Goal: Transaction & Acquisition: Purchase product/service

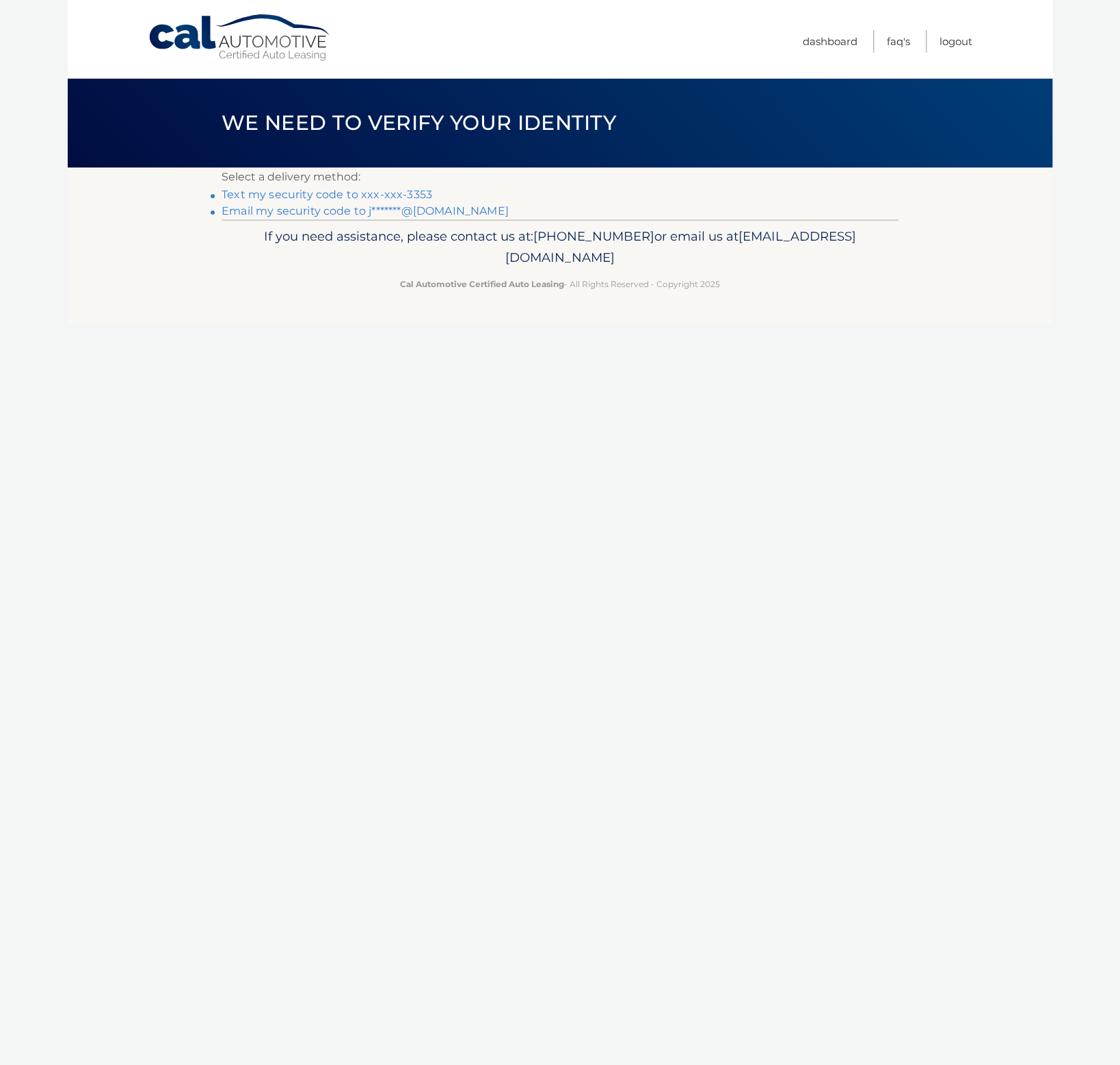
click at [265, 196] on link "Text my security code to xxx-xxx-3353" at bounding box center [327, 194] width 211 height 13
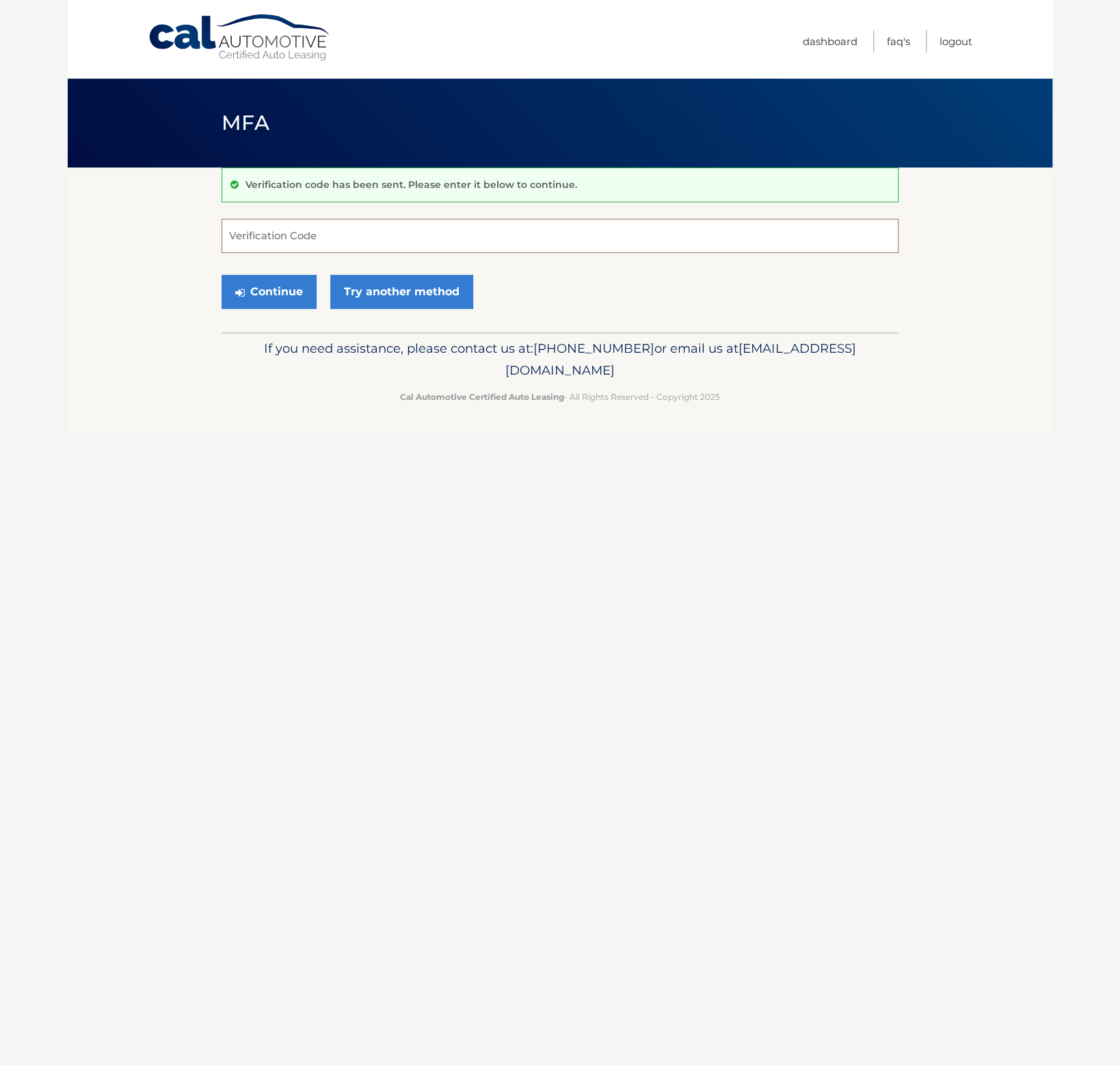
click at [323, 230] on input "Verification Code" at bounding box center [560, 236] width 677 height 34
type input "833903"
click at [295, 295] on button "Continue" at bounding box center [269, 292] width 95 height 34
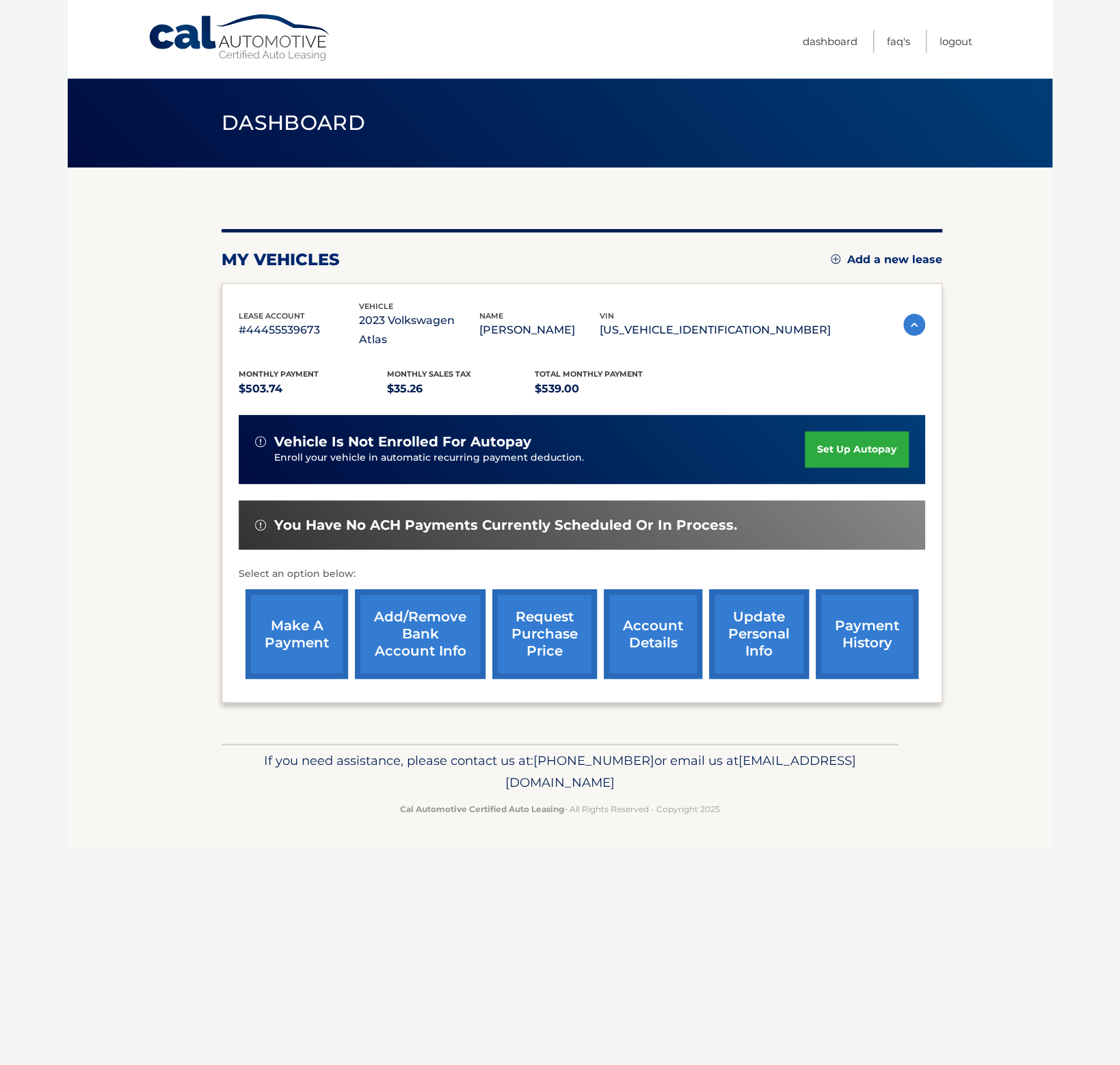
click at [840, 627] on link "payment history" at bounding box center [866, 634] width 102 height 89
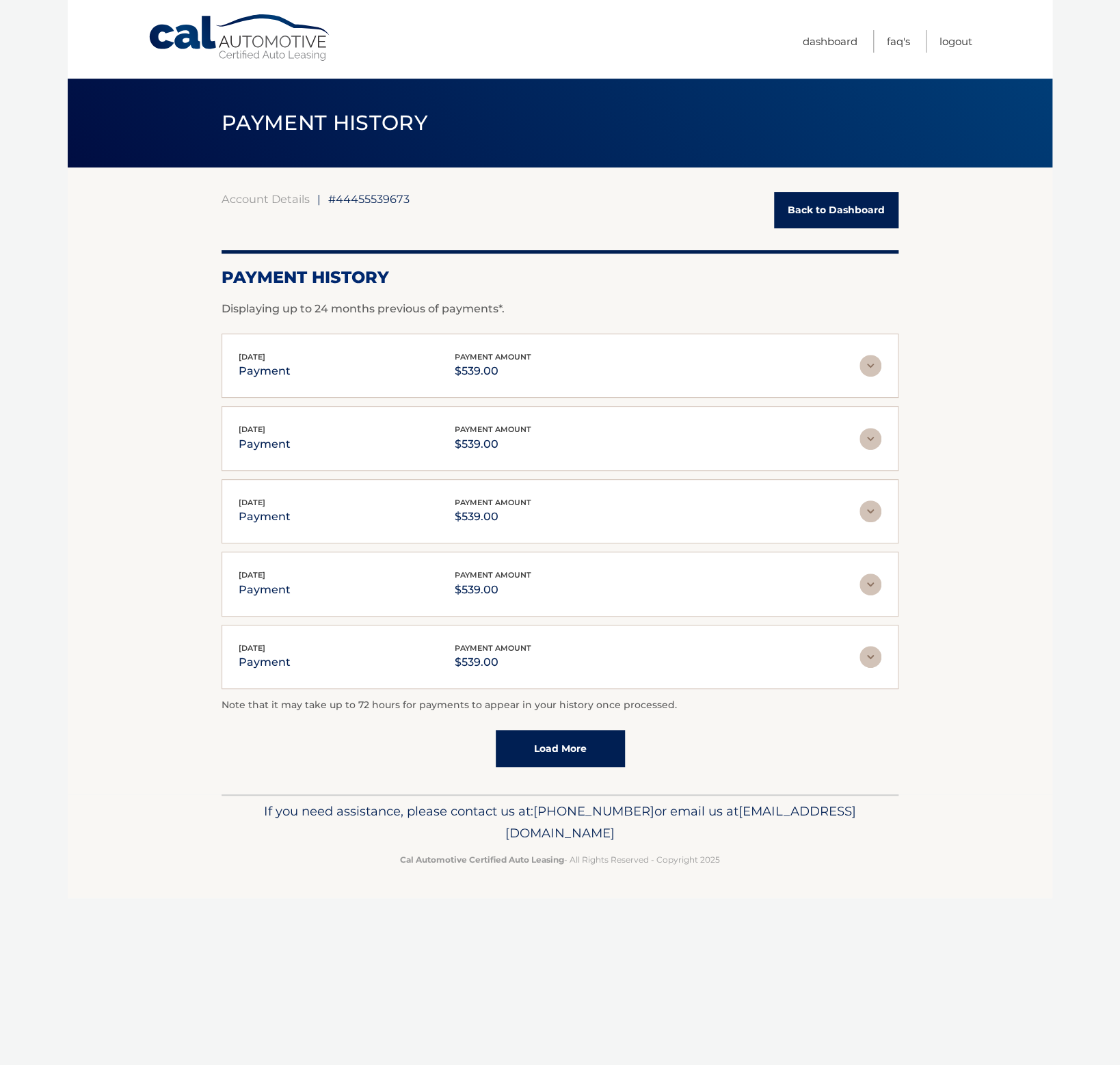
click at [839, 212] on link "Back to Dashboard" at bounding box center [836, 210] width 125 height 36
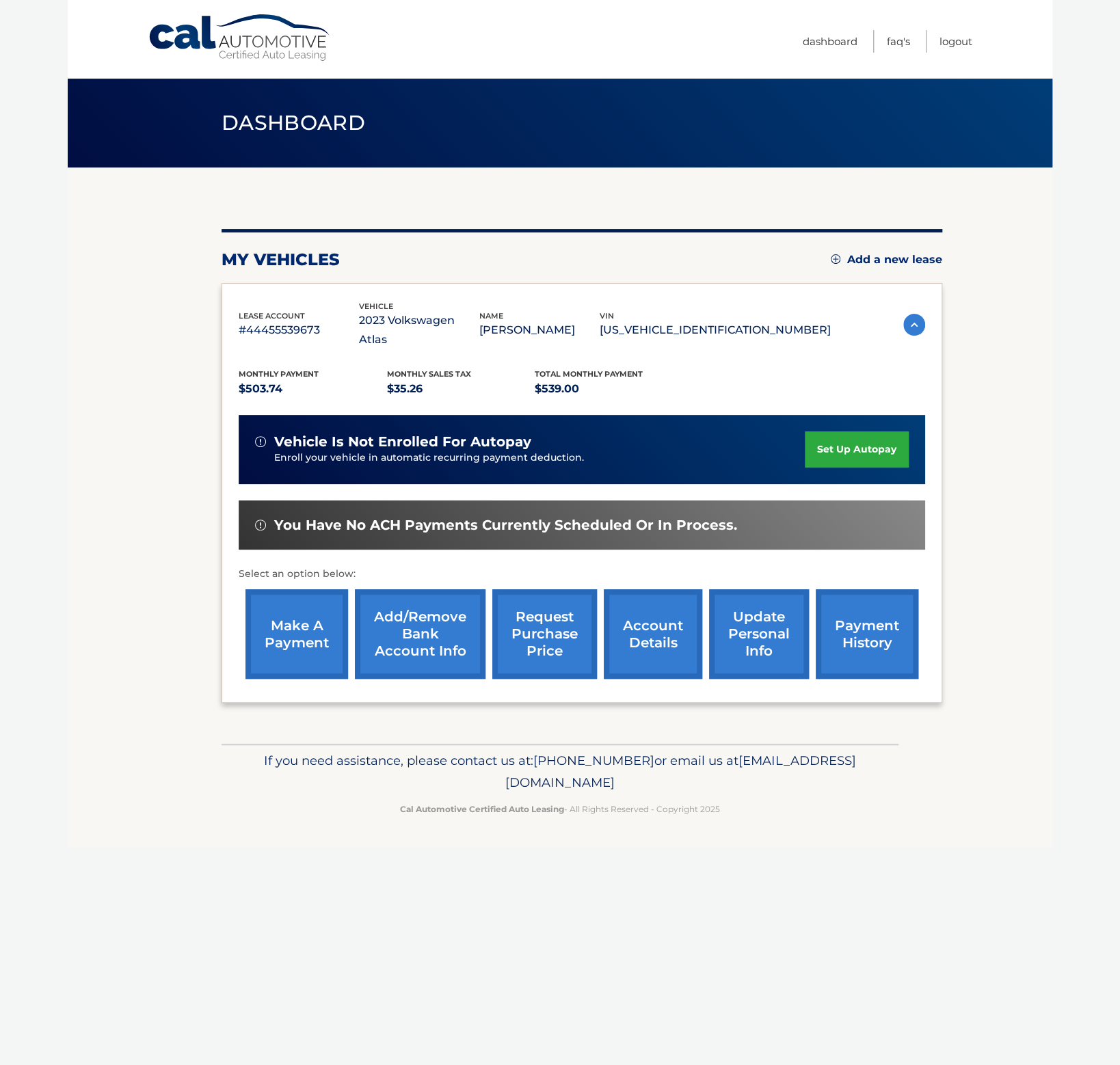
click at [283, 625] on link "make a payment" at bounding box center [296, 634] width 102 height 89
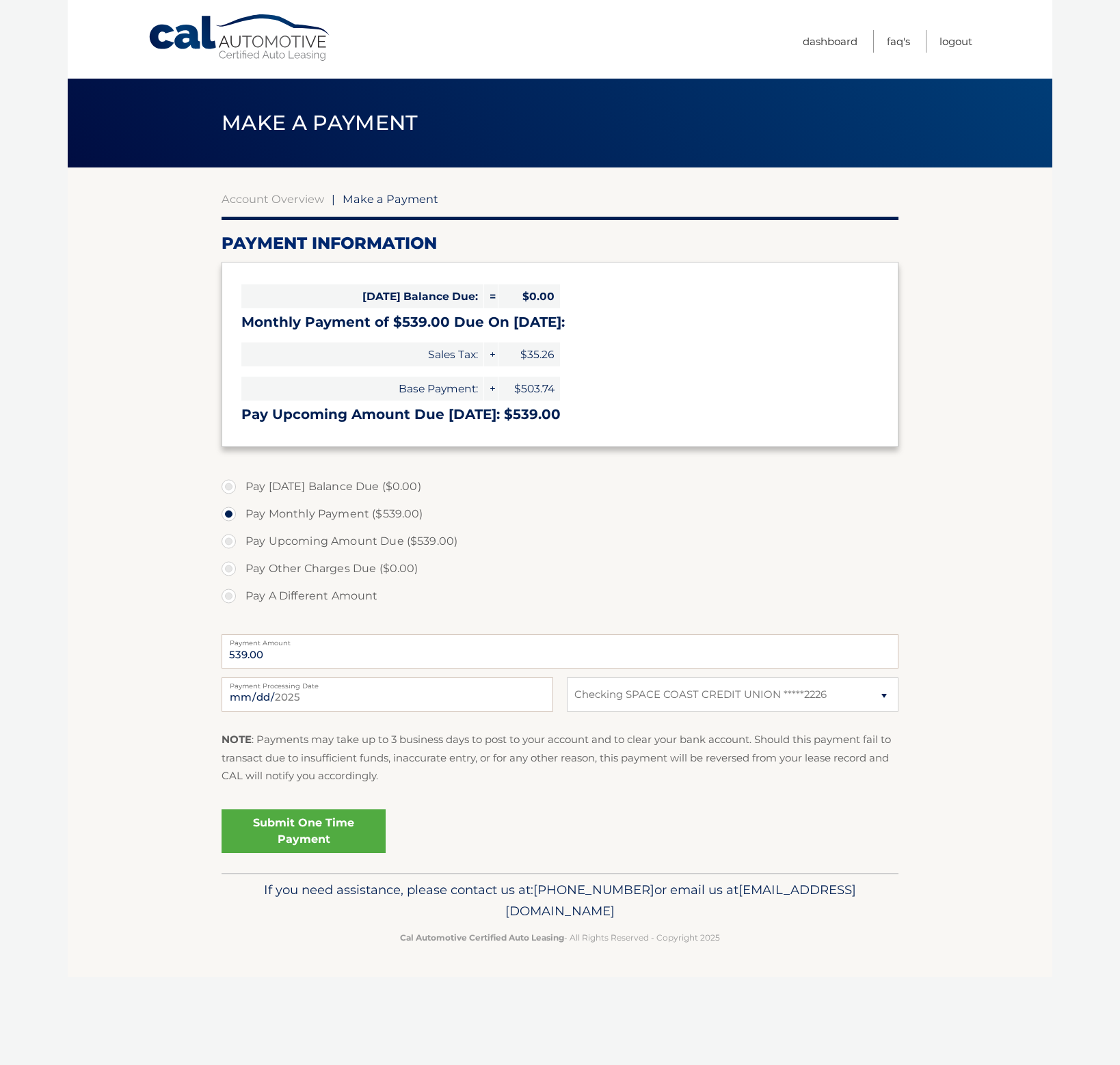
select select "ZTJmMTBhMTMtMTg5Yi00NGIwLWEwYjYtOWY3N2QwYzYwZjll"
click at [342, 825] on link "Submit One Time Payment" at bounding box center [304, 831] width 164 height 44
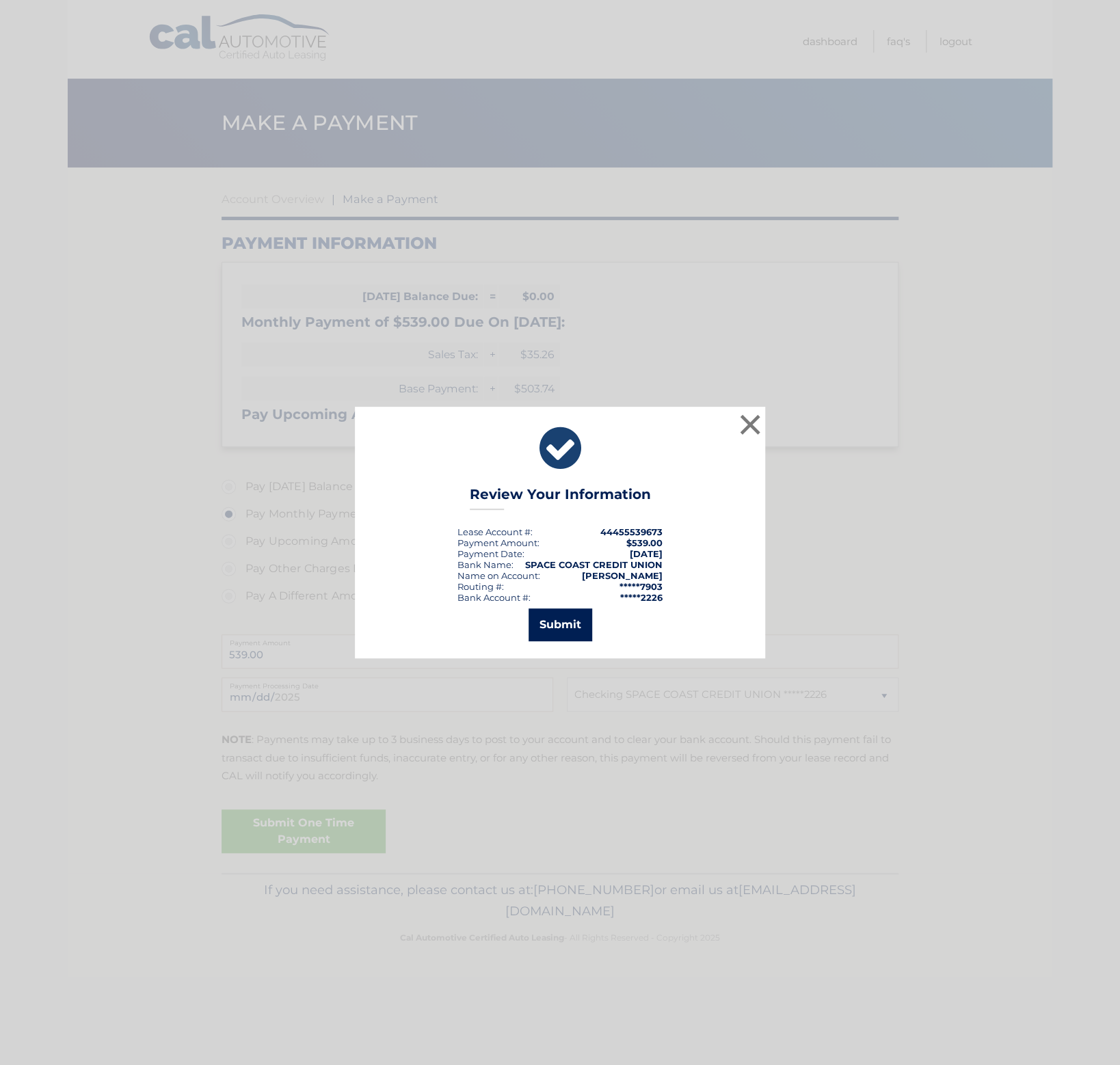
click at [582, 628] on button "Submit" at bounding box center [560, 625] width 64 height 33
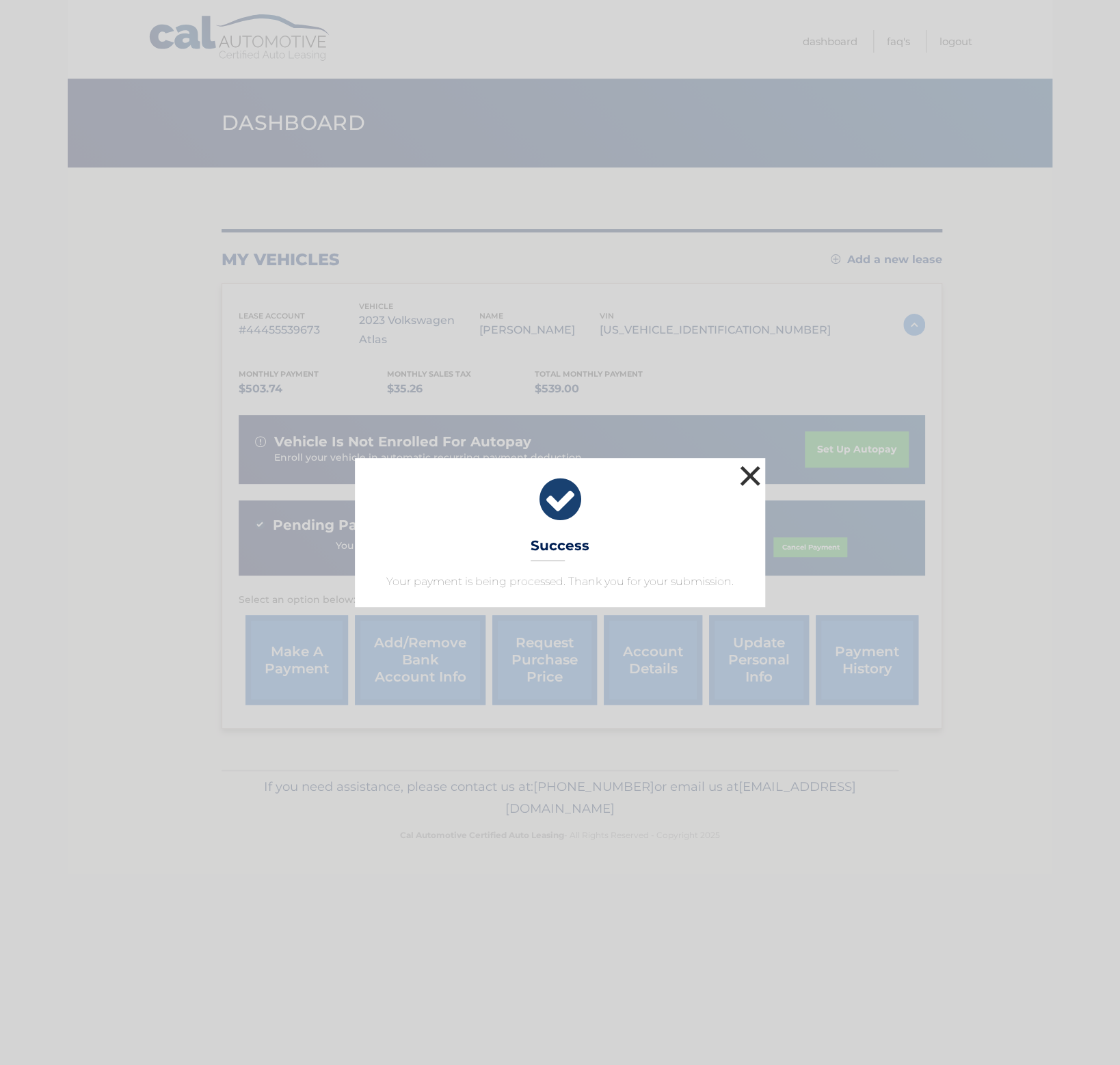
click at [747, 478] on button "×" at bounding box center [750, 476] width 28 height 28
